Goal: Task Accomplishment & Management: Use online tool/utility

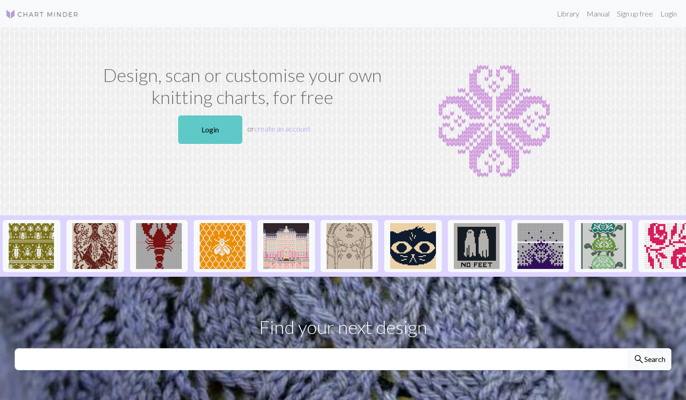
click at [210, 135] on link "Login" at bounding box center [210, 129] width 64 height 28
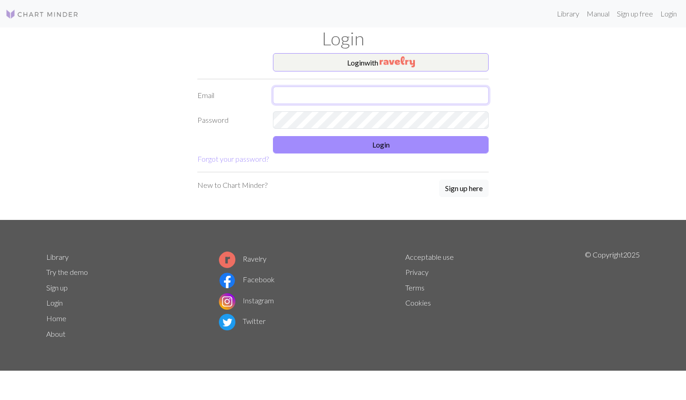
click at [296, 98] on input "text" at bounding box center [381, 95] width 216 height 17
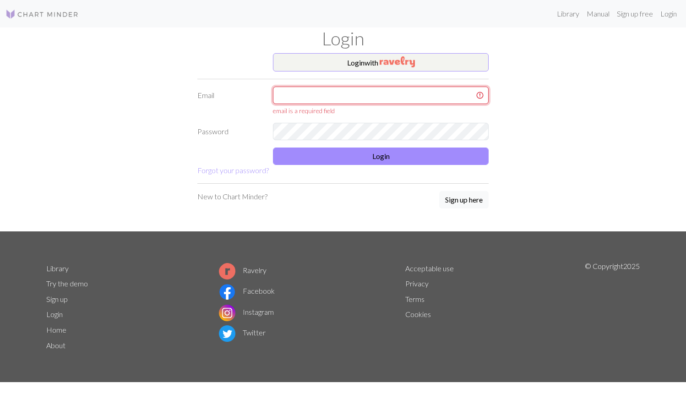
type input "[EMAIL_ADDRESS][DOMAIN_NAME]"
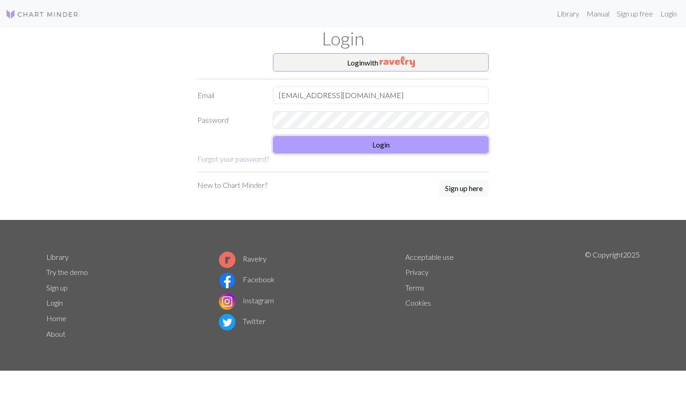
click at [352, 148] on button "Login" at bounding box center [381, 144] width 216 height 17
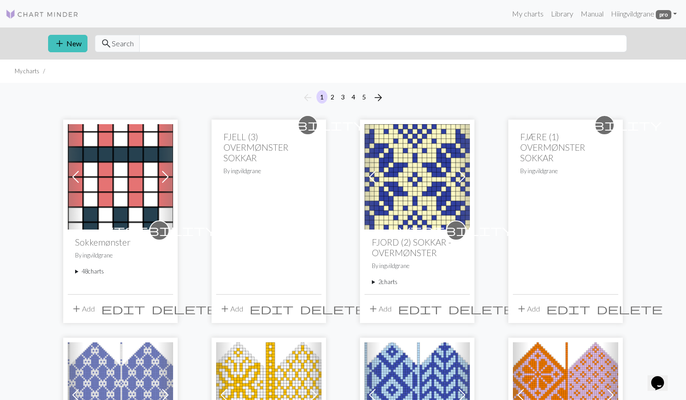
click at [90, 272] on summary "48 charts" at bounding box center [120, 271] width 91 height 9
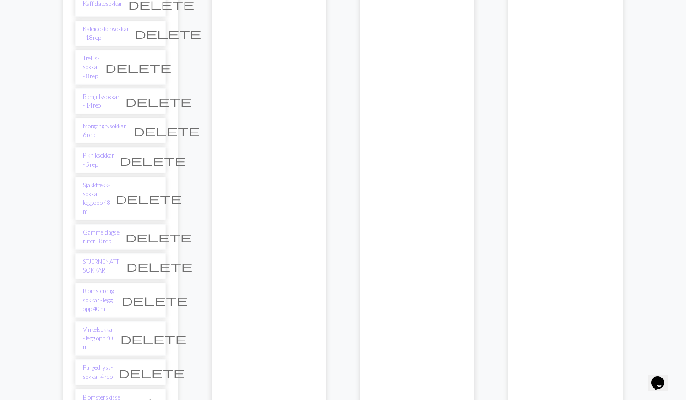
scroll to position [624, 0]
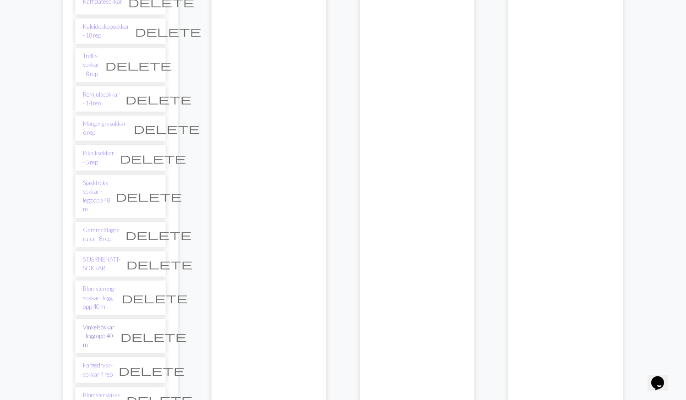
click at [115, 323] on link "Vinkelsokkar - legg opp 40 m" at bounding box center [99, 336] width 32 height 27
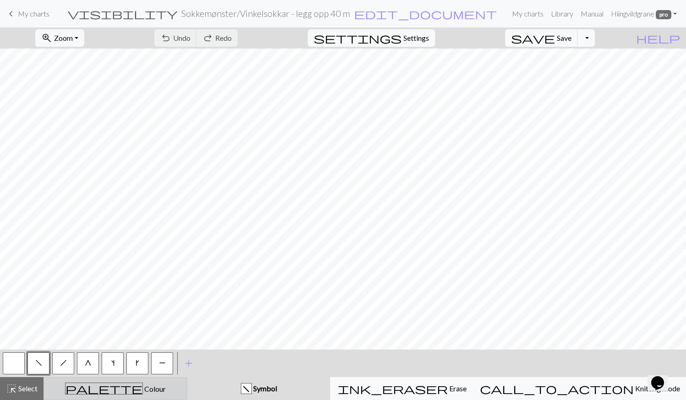
click at [143, 390] on span "Colour" at bounding box center [154, 388] width 23 height 9
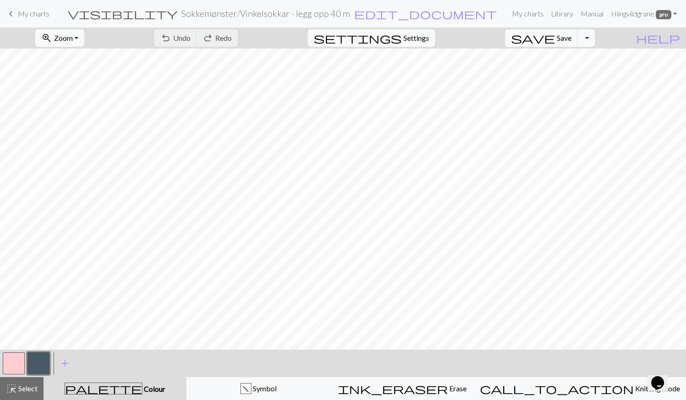
click at [38, 364] on button "button" at bounding box center [38, 363] width 22 height 22
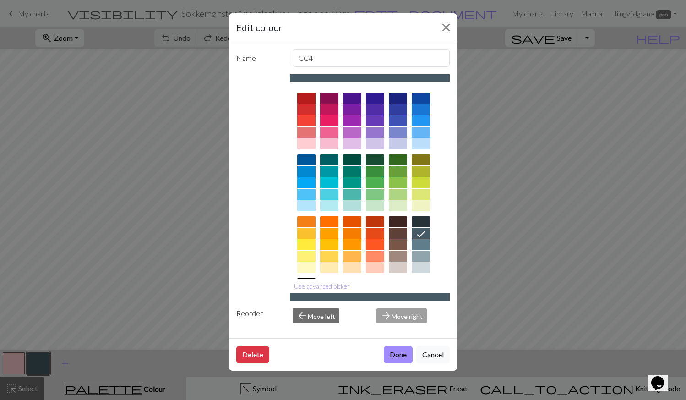
click at [426, 99] on div at bounding box center [421, 98] width 18 height 11
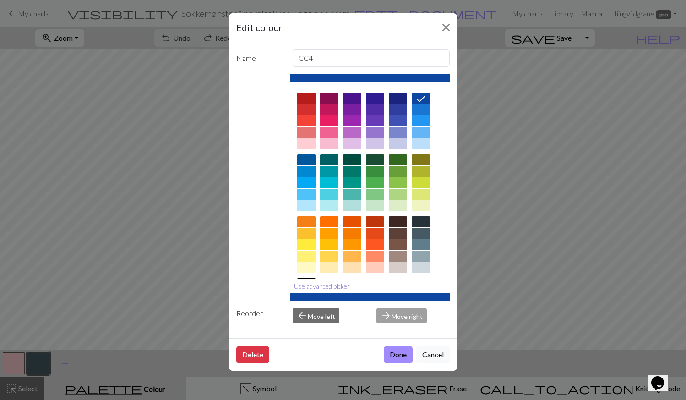
click at [314, 282] on button "Use advanced picker" at bounding box center [322, 286] width 64 height 14
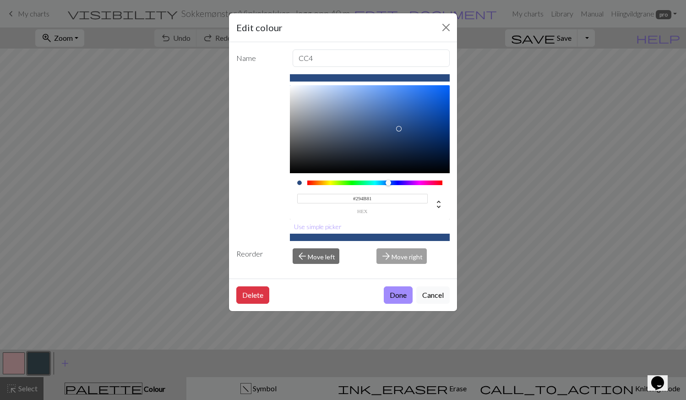
drag, startPoint x: 437, startPoint y: 117, endPoint x: 400, endPoint y: 130, distance: 39.7
click at [399, 129] on div at bounding box center [398, 128] width 5 height 5
type input "#294A80"
click at [401, 291] on button "Done" at bounding box center [398, 294] width 29 height 17
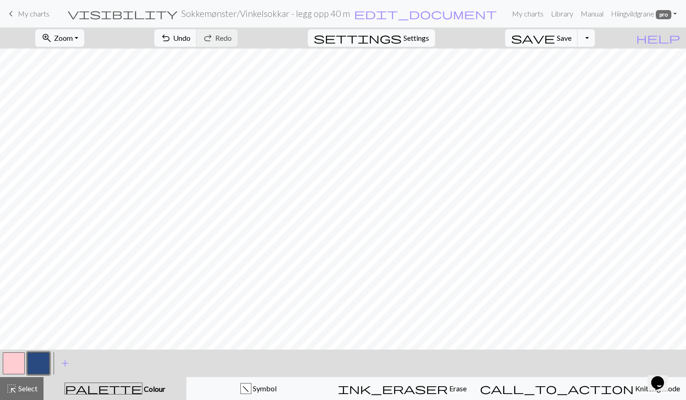
click at [12, 360] on button "button" at bounding box center [14, 363] width 22 height 22
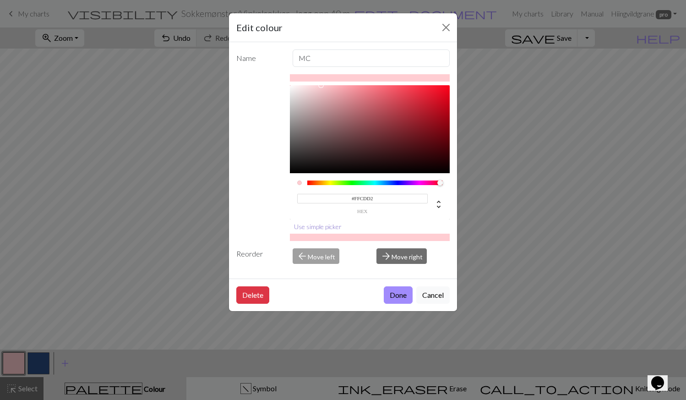
click at [316, 224] on button "Use simple picker" at bounding box center [318, 226] width 56 height 14
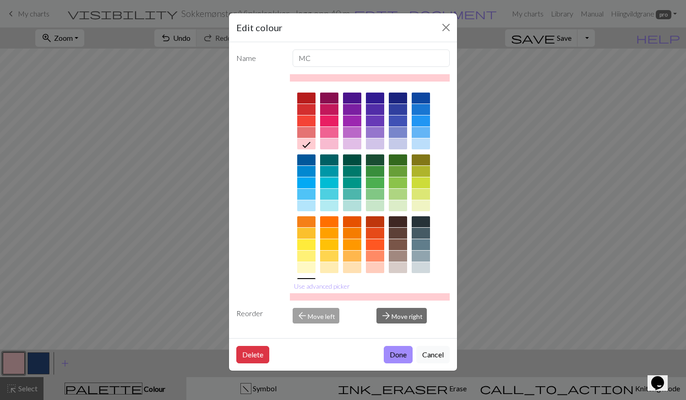
scroll to position [66, 0]
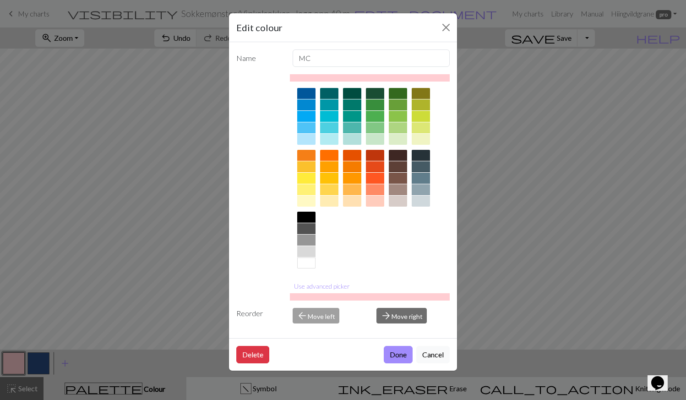
click at [305, 266] on div at bounding box center [306, 263] width 18 height 11
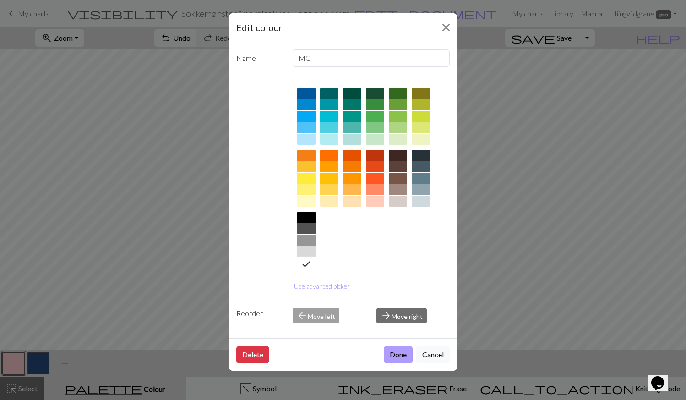
click at [404, 353] on button "Done" at bounding box center [398, 354] width 29 height 17
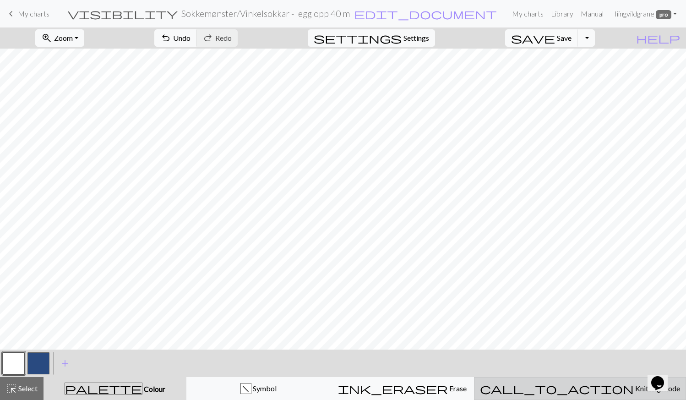
click at [634, 388] on span "Knitting mode" at bounding box center [657, 388] width 46 height 9
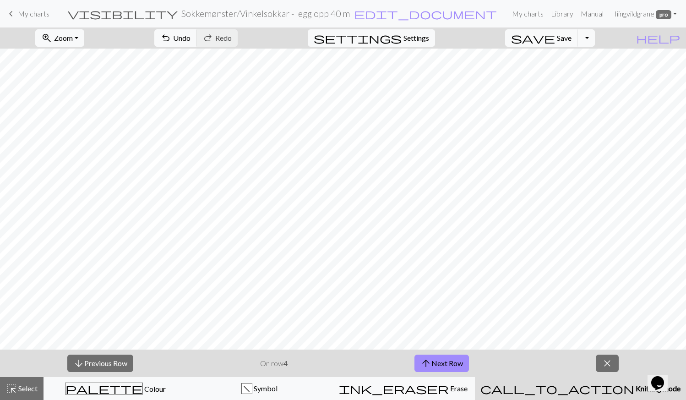
click at [136, 358] on div "arrow_downward Previous Row On row 4 arrow_upward Next Row close" at bounding box center [343, 363] width 686 height 27
click at [127, 361] on button "arrow_downward Previous Row" at bounding box center [100, 363] width 66 height 17
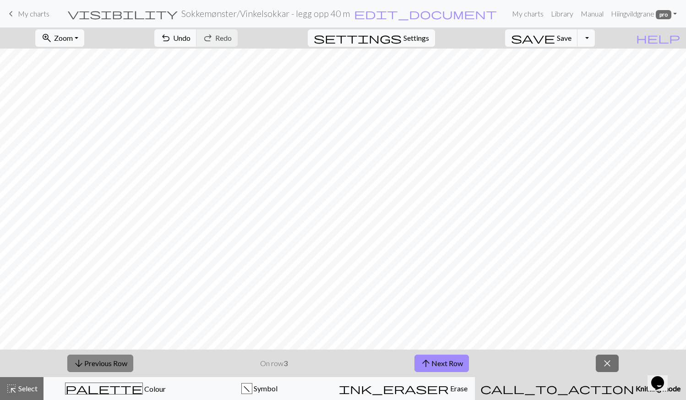
click at [127, 361] on button "arrow_downward Previous Row" at bounding box center [100, 363] width 66 height 17
click at [443, 366] on button "arrow_upward Next Row" at bounding box center [442, 363] width 55 height 17
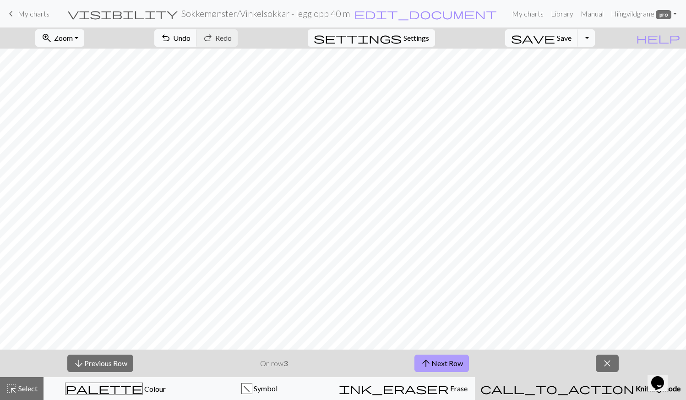
click at [443, 366] on button "arrow_upward Next Row" at bounding box center [442, 363] width 55 height 17
